Goal: Task Accomplishment & Management: Manage account settings

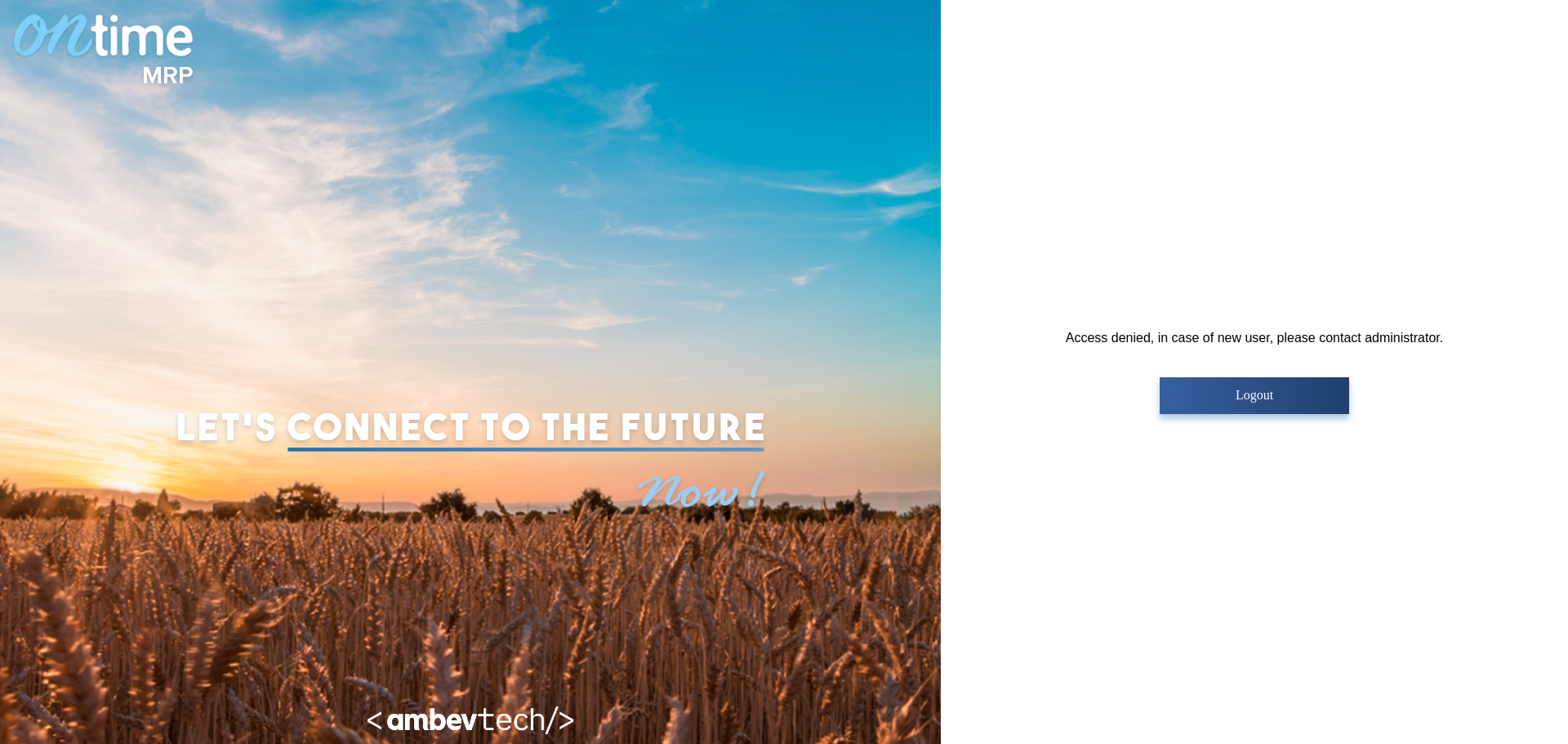
click at [1246, 397] on p "Logout" at bounding box center [1254, 395] width 178 height 14
click at [1248, 391] on p "Logout" at bounding box center [1254, 395] width 178 height 14
